Goal: Transaction & Acquisition: Book appointment/travel/reservation

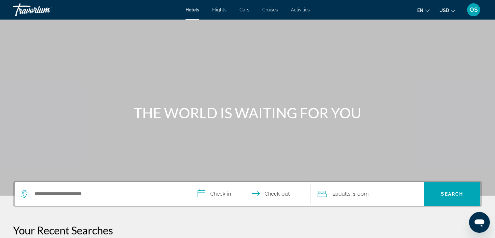
click at [225, 11] on span "Flights" at bounding box center [219, 9] width 14 height 5
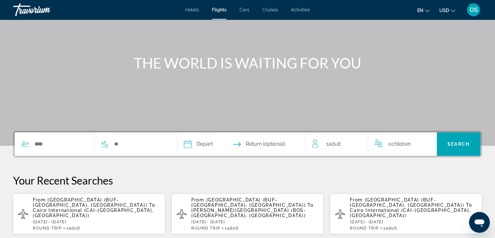
scroll to position [52, 0]
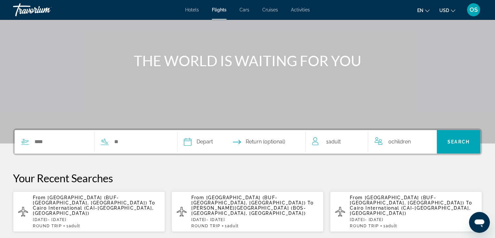
click at [113, 209] on p "From [GEOGRAPHIC_DATA] (BUF-[GEOGRAPHIC_DATA], [GEOGRAPHIC_DATA]) To [GEOGRAPHI…" at bounding box center [96, 205] width 127 height 21
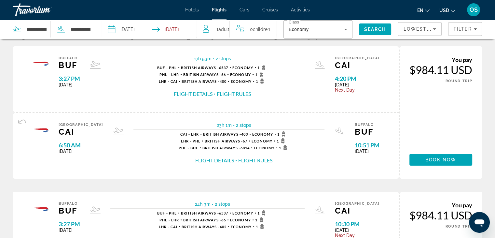
scroll to position [13, 0]
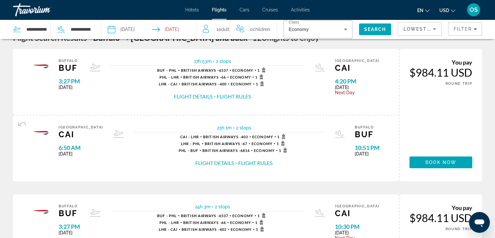
click at [240, 95] on button "Flight Rules" at bounding box center [234, 96] width 34 height 7
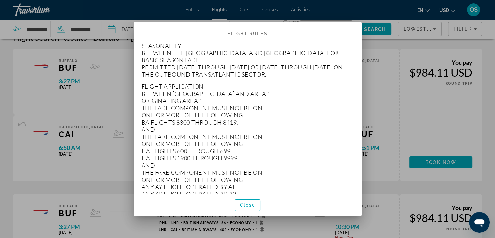
scroll to position [247, 0]
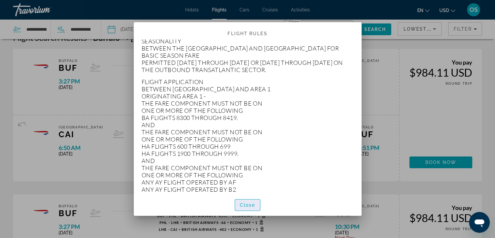
click at [250, 203] on span "Close" at bounding box center [248, 204] width 16 height 5
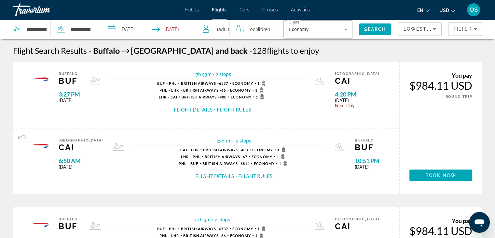
scroll to position [13, 0]
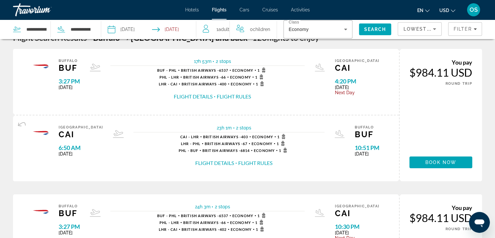
click at [204, 97] on button "Flight Details" at bounding box center [193, 96] width 39 height 7
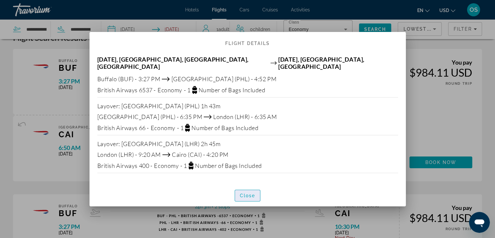
click at [250, 193] on span "Close" at bounding box center [248, 195] width 16 height 5
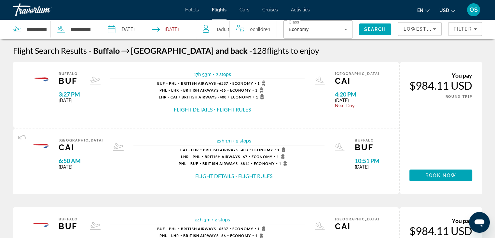
scroll to position [13, 0]
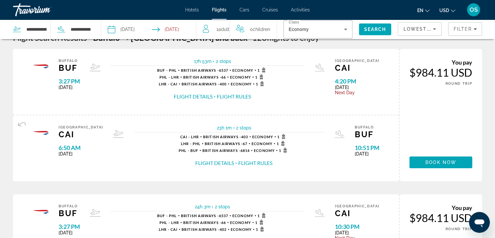
click at [298, 9] on span "Activities" at bounding box center [300, 9] width 19 height 5
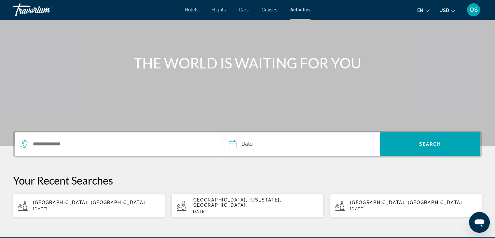
scroll to position [52, 0]
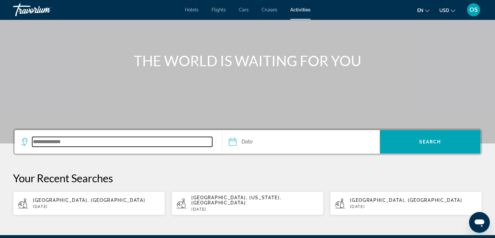
click at [96, 145] on input "Search destination" at bounding box center [122, 142] width 180 height 10
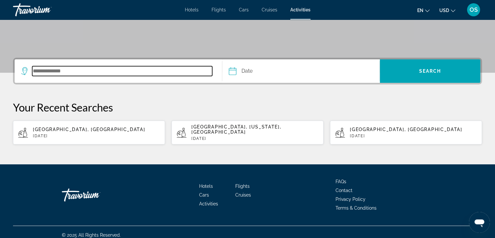
scroll to position [123, 0]
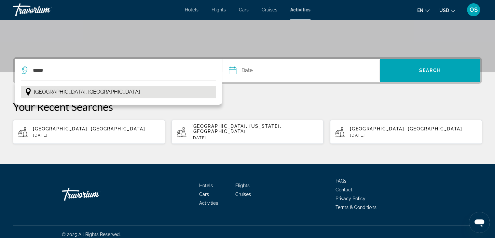
click at [129, 90] on button "[GEOGRAPHIC_DATA], [GEOGRAPHIC_DATA]" at bounding box center [118, 92] width 195 height 12
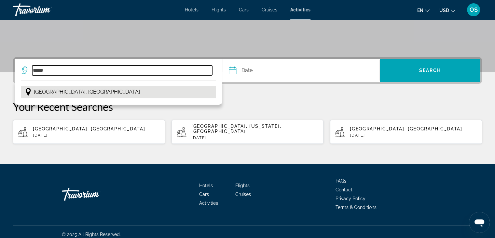
type input "**********"
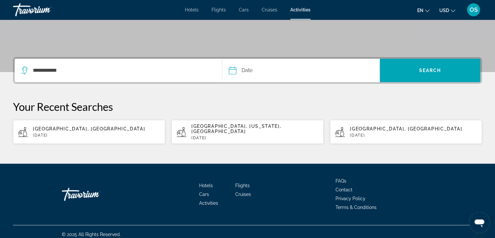
click at [236, 71] on input "Date" at bounding box center [266, 71] width 78 height 25
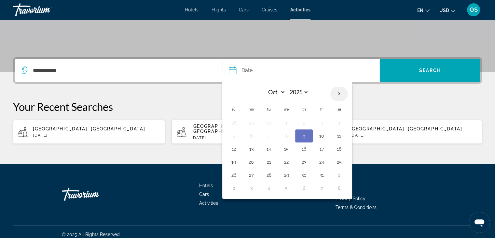
click at [340, 93] on th "Next month" at bounding box center [339, 94] width 18 height 14
select select "**"
click at [304, 123] on button "4" at bounding box center [304, 122] width 10 height 9
type input "**********"
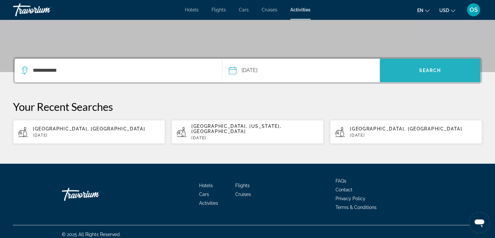
click at [404, 77] on span "Search" at bounding box center [430, 70] width 101 height 16
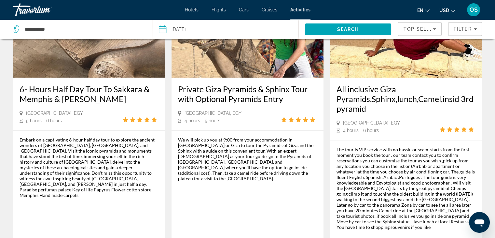
scroll to position [1012, 0]
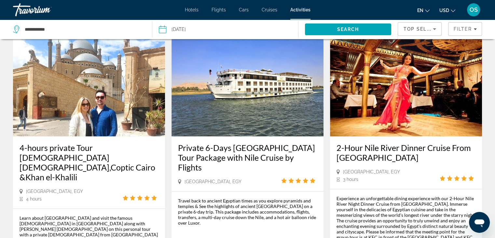
scroll to position [964, 0]
